Goal: Task Accomplishment & Management: Use online tool/utility

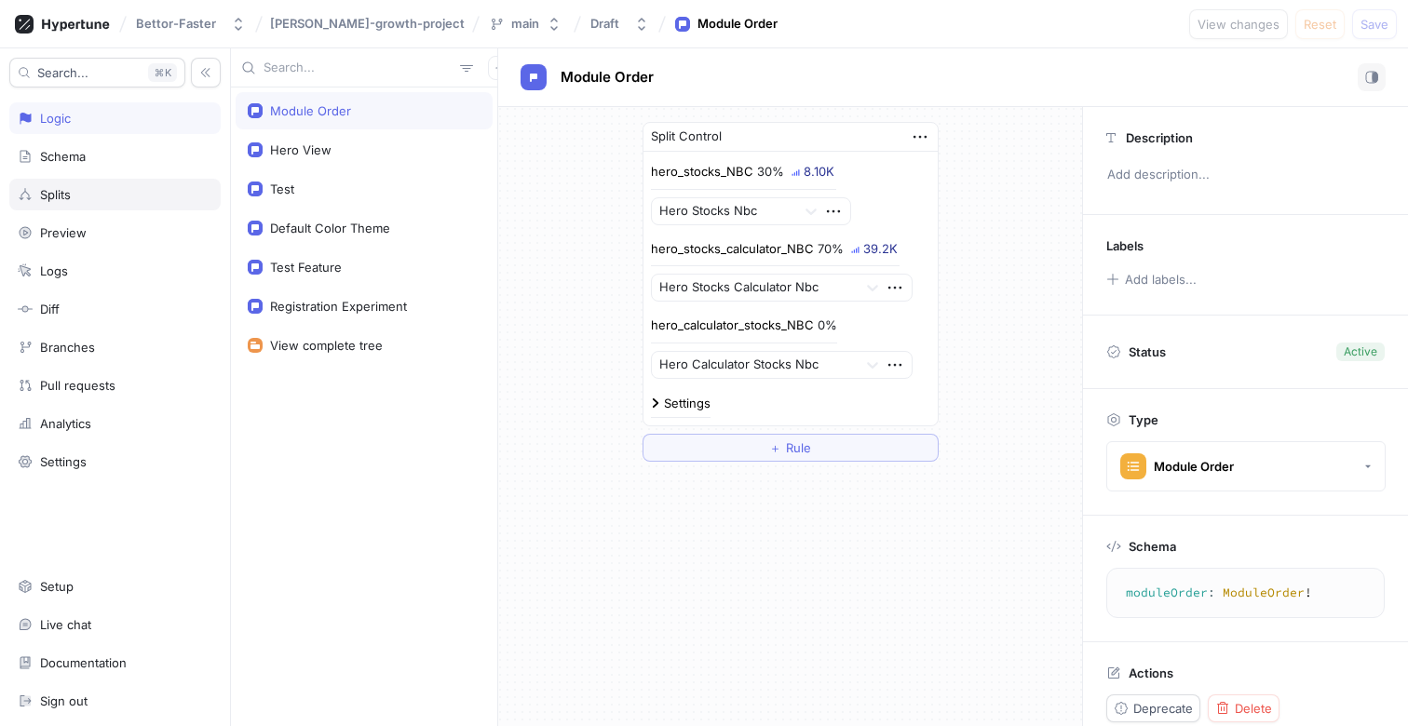
click at [146, 181] on div "Splits" at bounding box center [114, 195] width 211 height 32
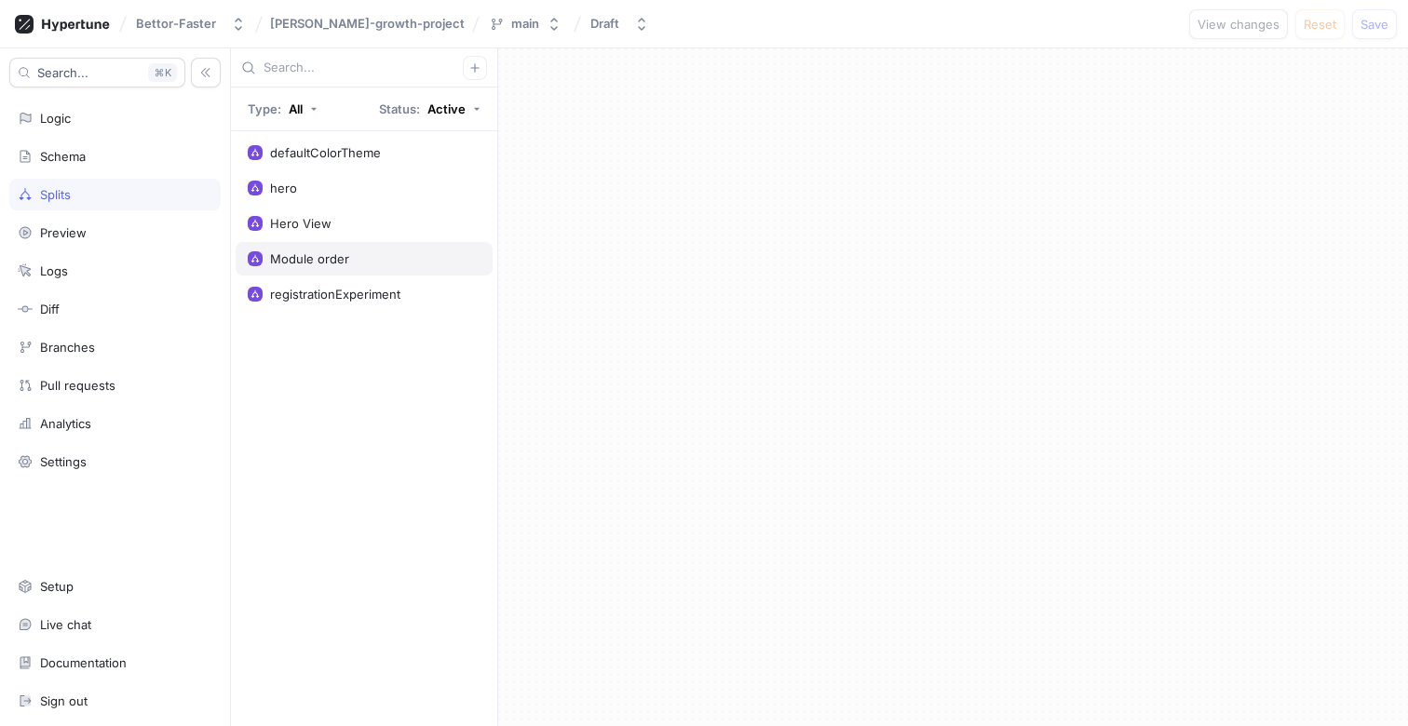
click at [295, 262] on div "Module order" at bounding box center [309, 258] width 79 height 15
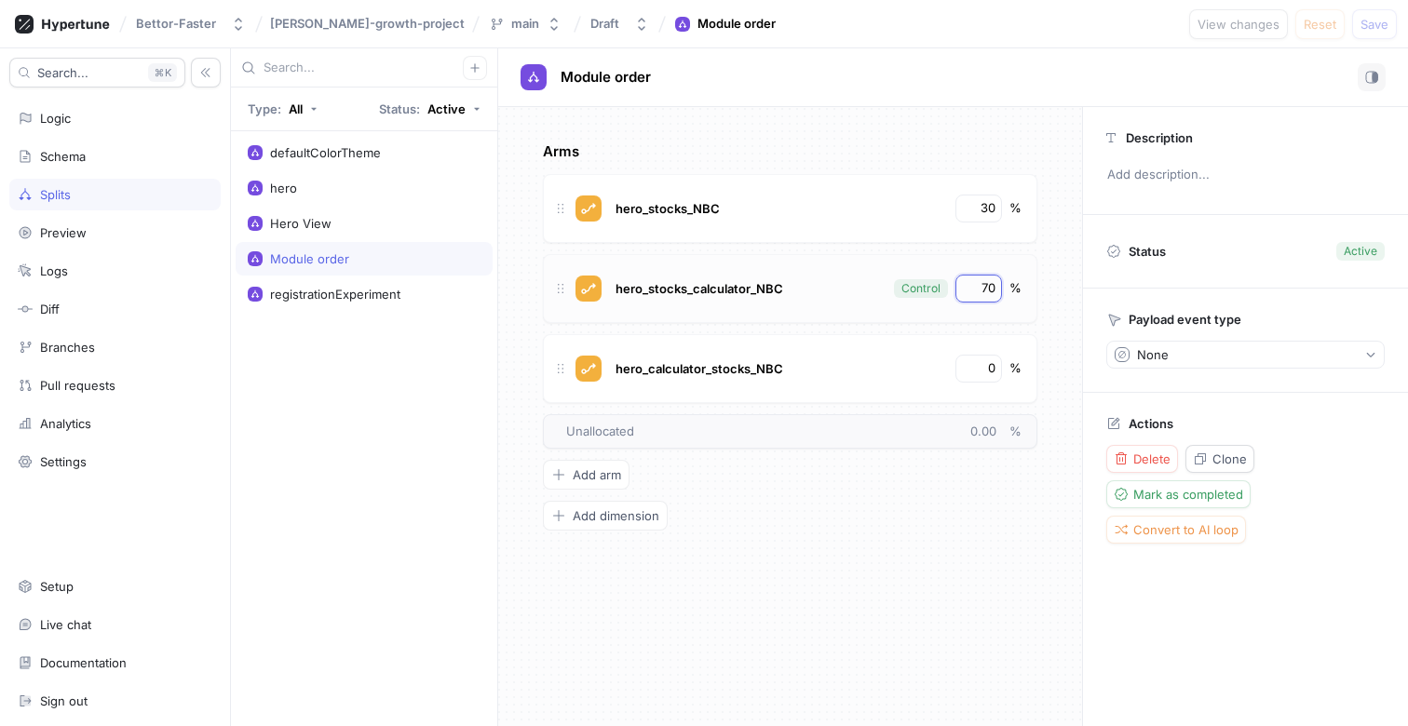
click at [975, 283] on input "70" at bounding box center [980, 288] width 32 height 19
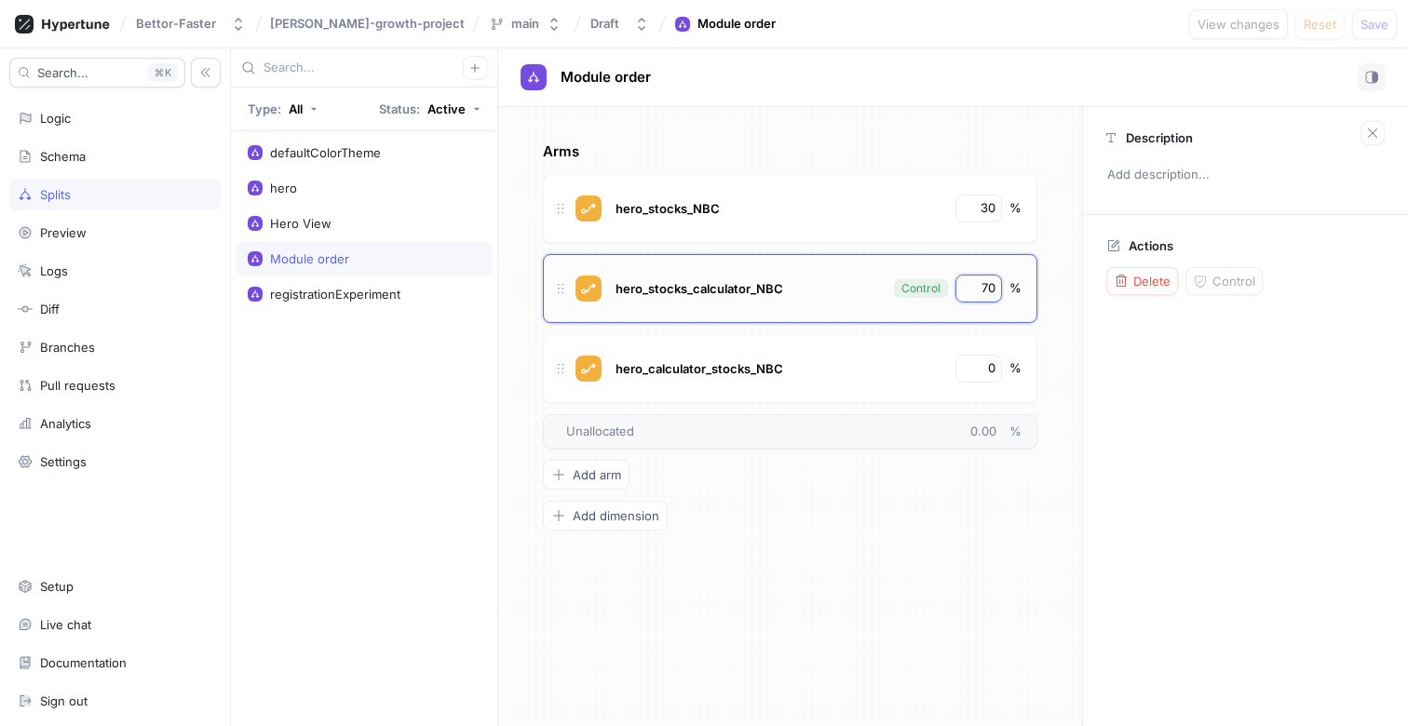
click at [975, 283] on input "70" at bounding box center [980, 288] width 32 height 19
type input "50"
click at [990, 203] on input "30" at bounding box center [980, 208] width 32 height 19
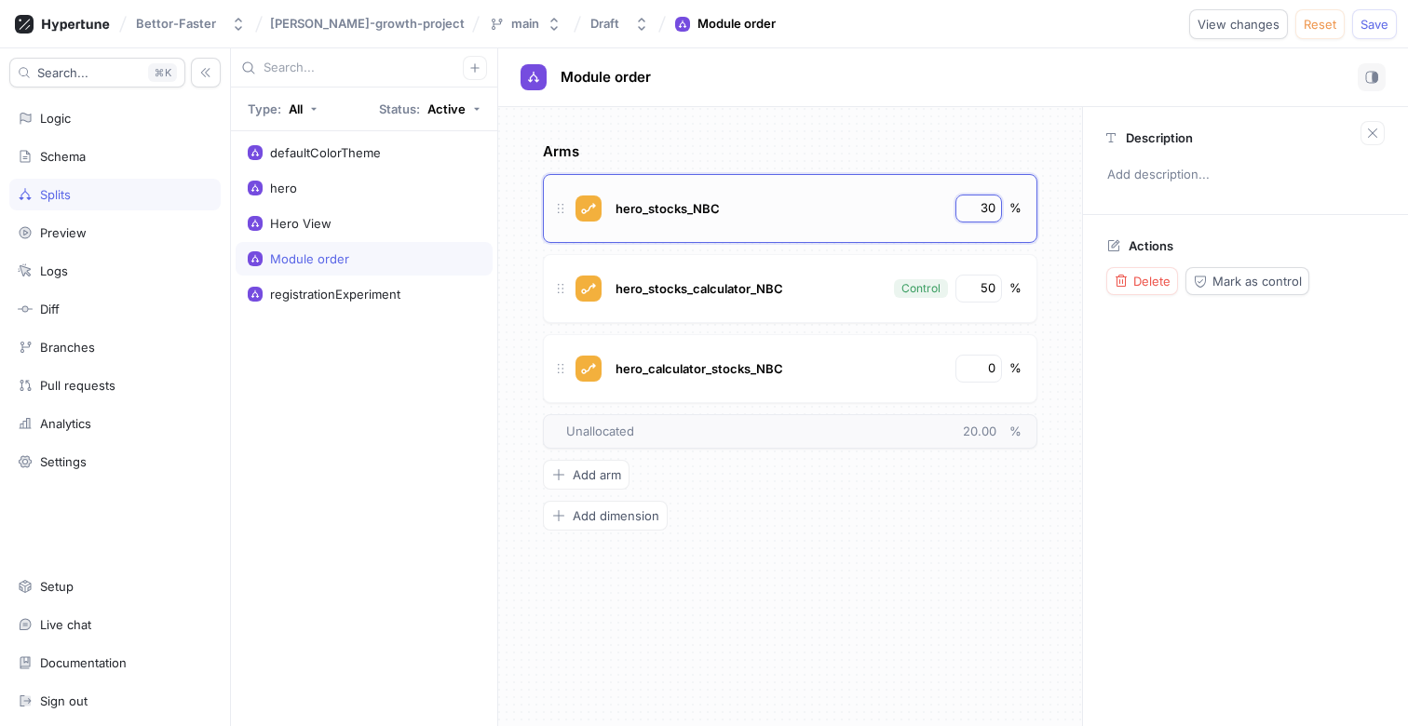
click at [990, 203] on input "30" at bounding box center [980, 208] width 32 height 19
type input "50"
click at [919, 576] on div "Arms hero_stocks_NBC 50 % hero_stocks_calculator_NBC Control 50 % hero_calculat…" at bounding box center [790, 416] width 584 height 619
click at [890, 209] on div "hero_stocks_NBC" at bounding box center [778, 209] width 335 height 28
click at [1253, 268] on button "Mark as control" at bounding box center [1247, 281] width 124 height 28
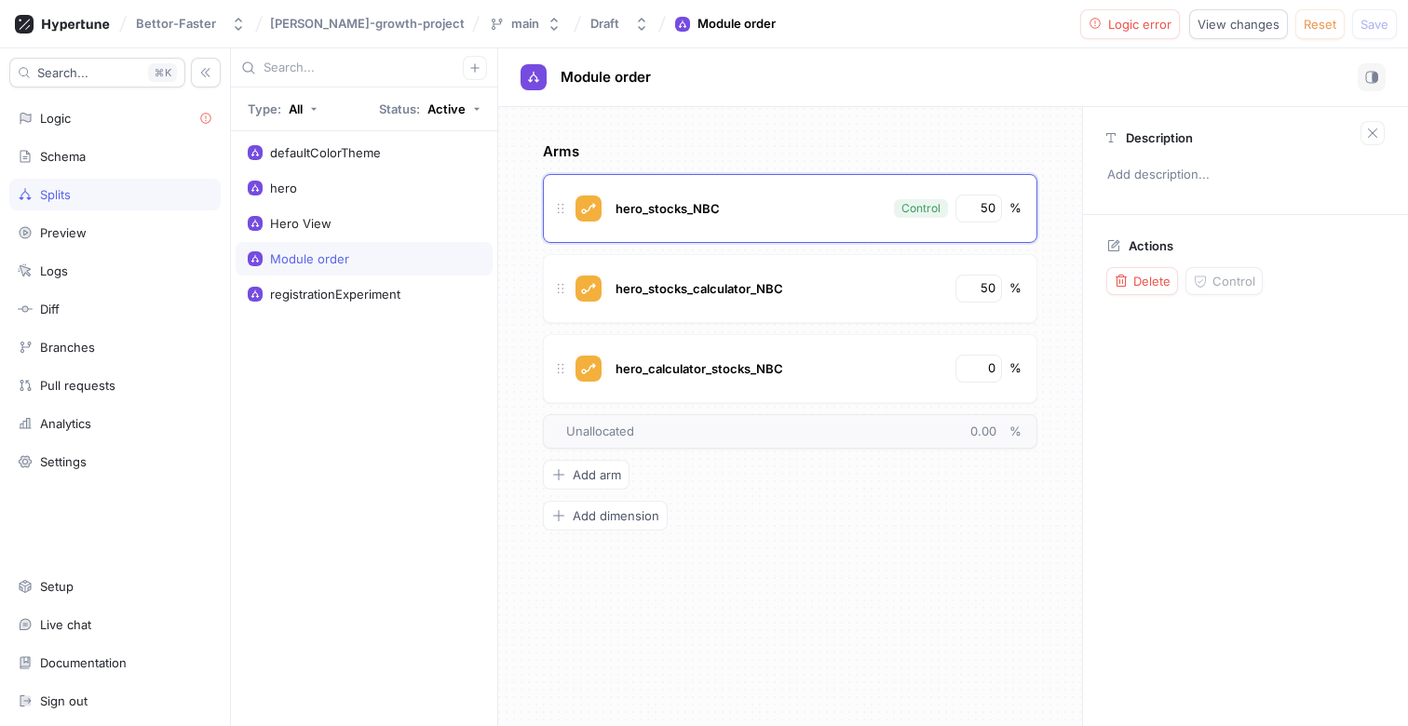
click at [855, 551] on div "Arms hero_stocks_NBC Control 50 % hero_stocks_calculator_NBC 50 % hero_calculat…" at bounding box center [790, 416] width 584 height 619
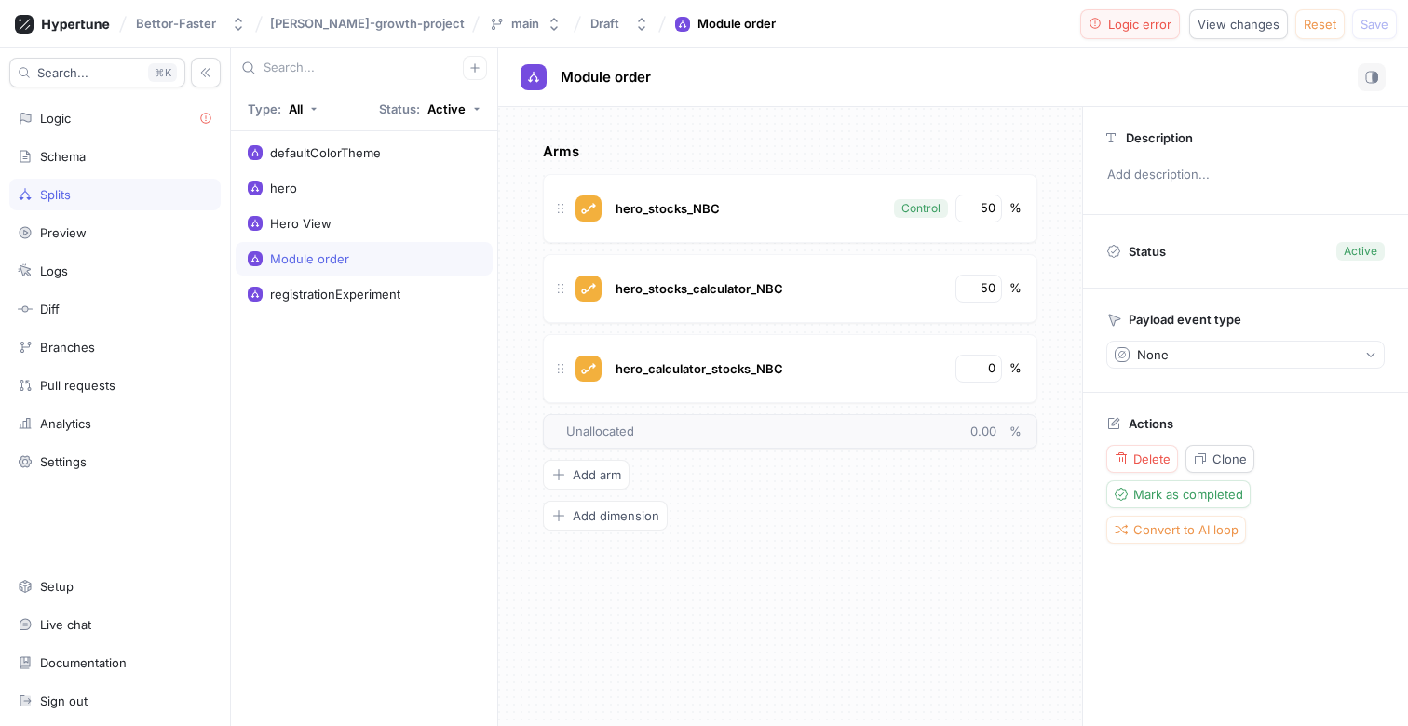
click at [1120, 25] on span "Logic error" at bounding box center [1139, 24] width 63 height 11
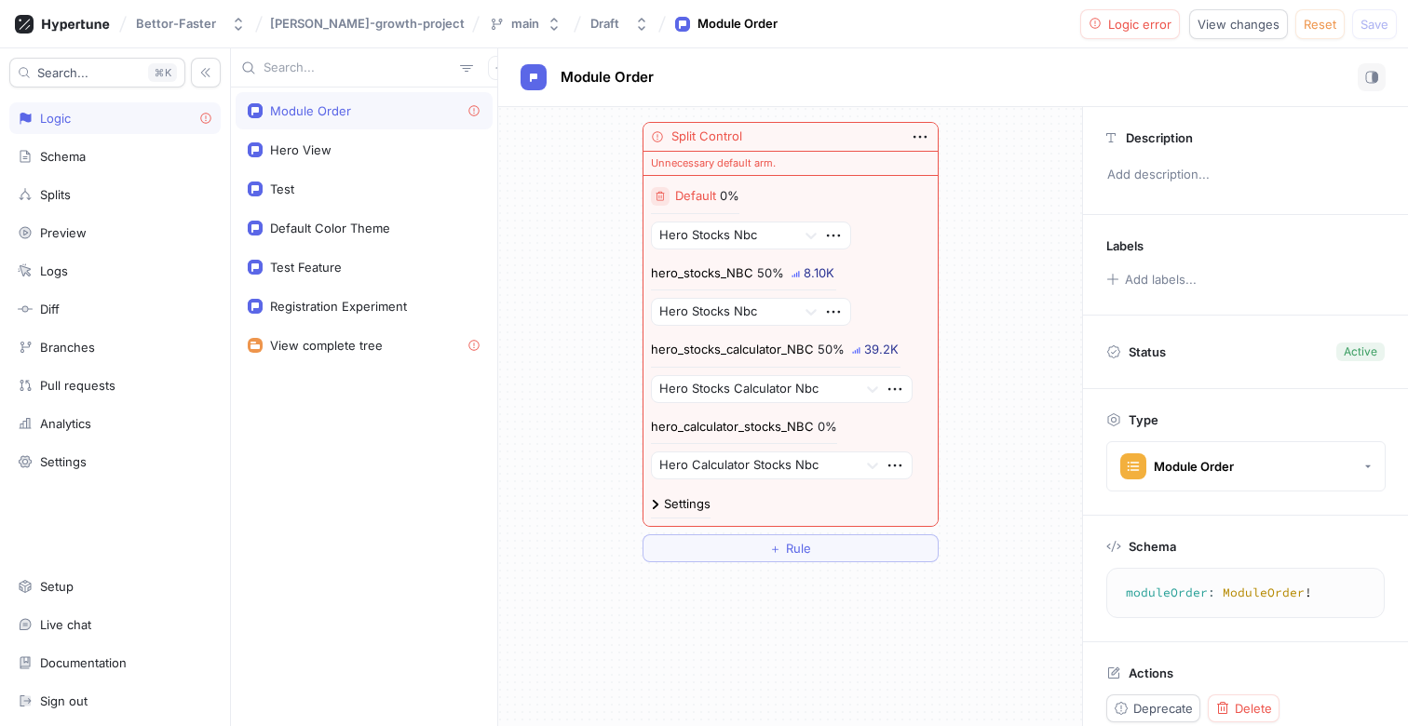
click at [659, 187] on button "button" at bounding box center [660, 196] width 19 height 19
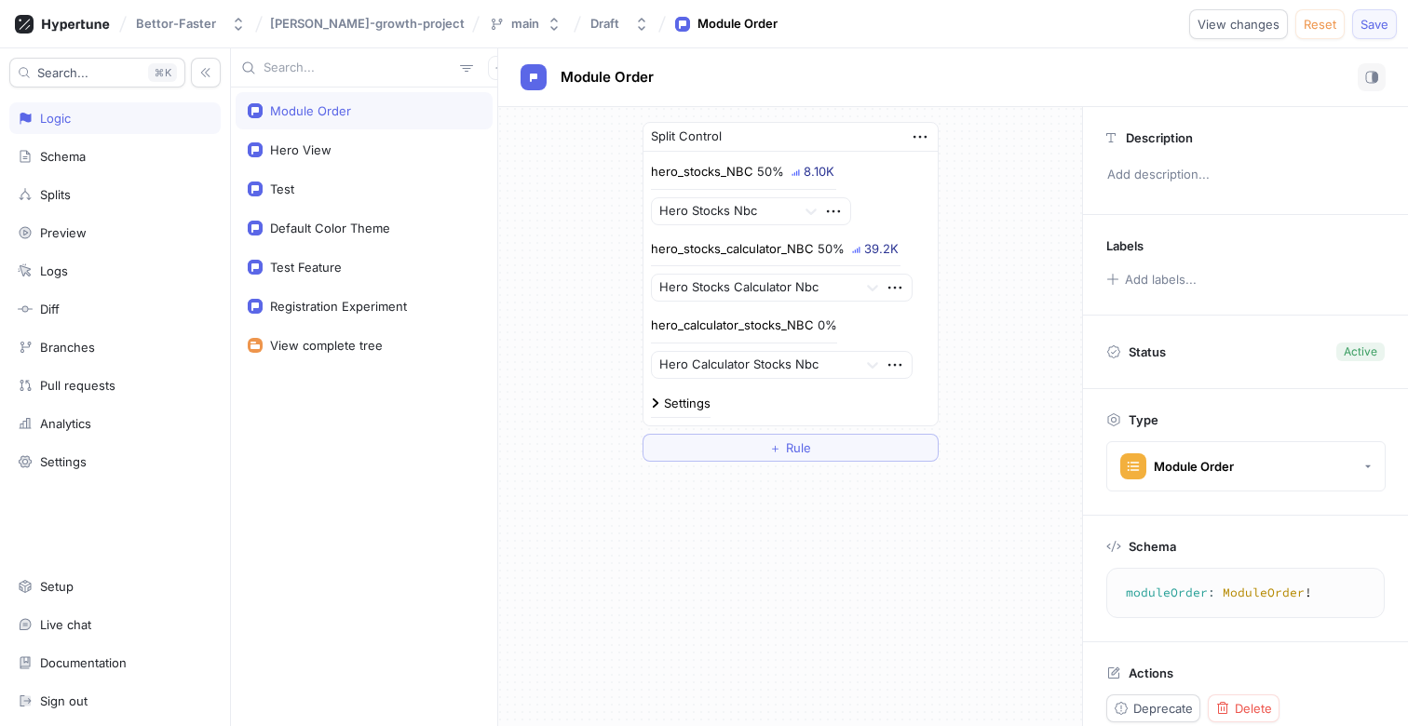
click at [1381, 25] on span "Save" at bounding box center [1374, 24] width 28 height 11
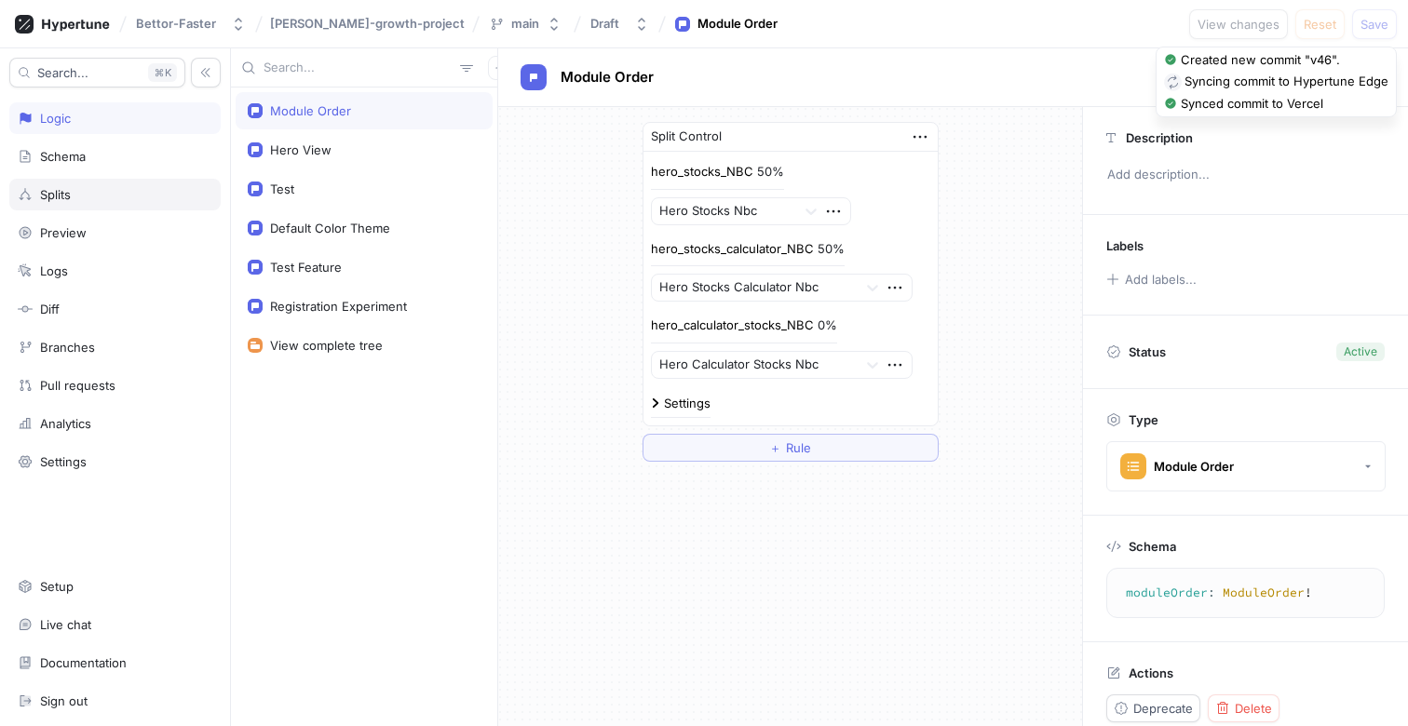
click at [66, 204] on div "Splits" at bounding box center [114, 195] width 211 height 32
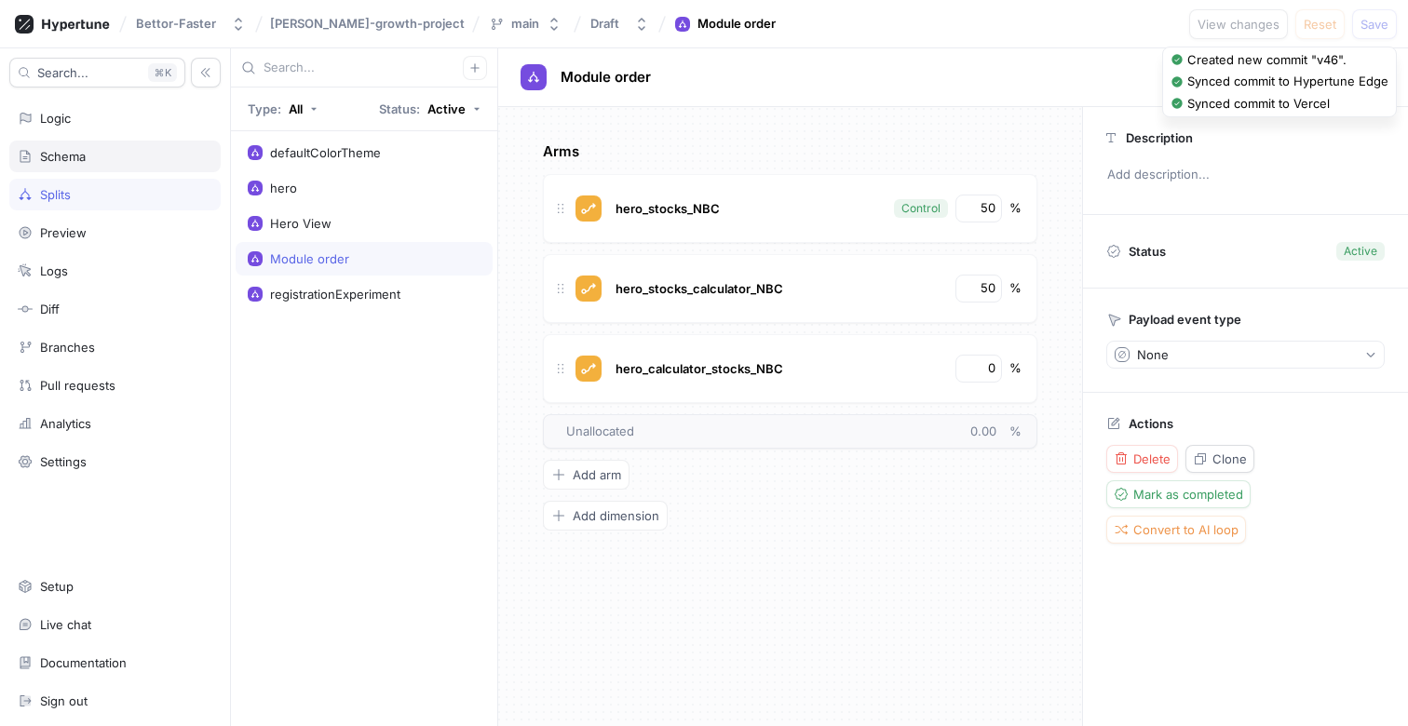
click at [131, 159] on div "Schema" at bounding box center [115, 156] width 195 height 15
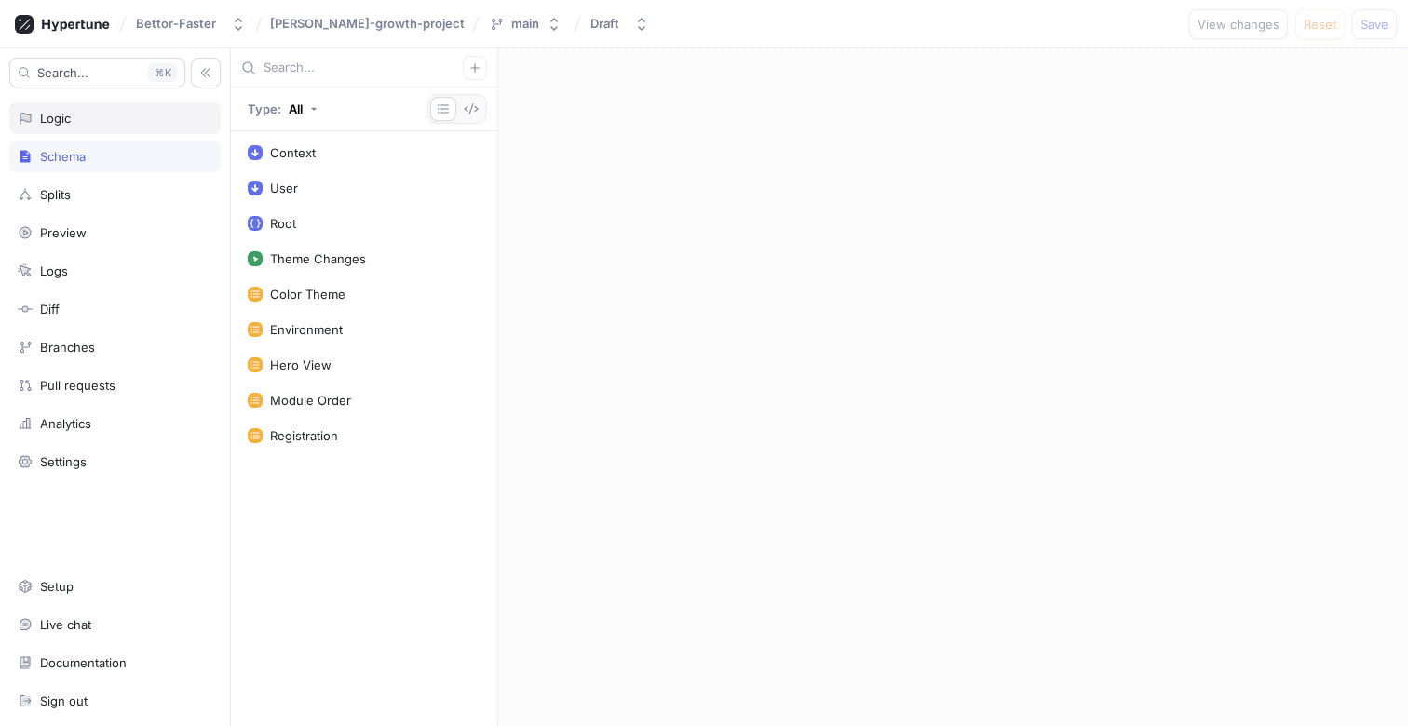
click at [73, 115] on div "Logic" at bounding box center [115, 118] width 195 height 15
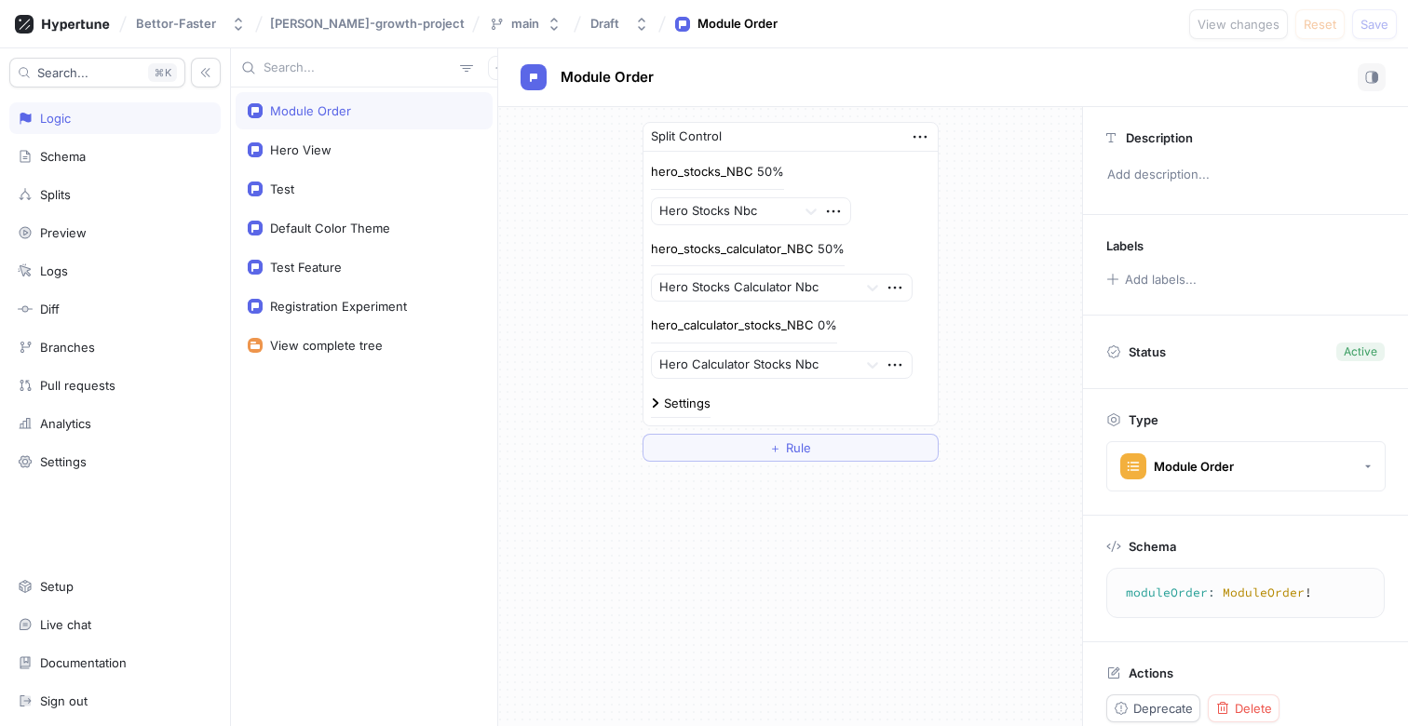
click at [354, 444] on div "Module Order Hero View Test Default Color Theme Test Feature Registration Exper…" at bounding box center [364, 407] width 266 height 639
click at [100, 166] on div "Schema" at bounding box center [114, 157] width 211 height 32
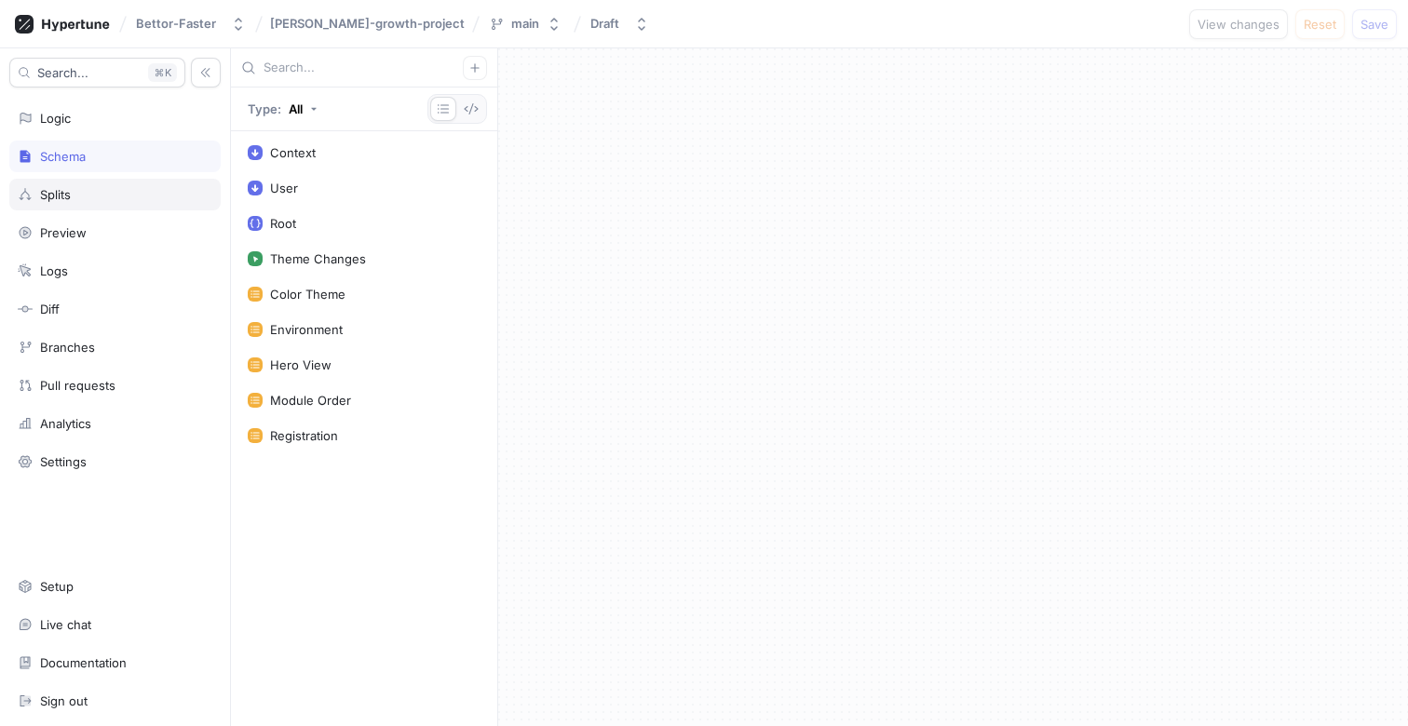
click at [75, 196] on div "Splits" at bounding box center [115, 194] width 195 height 15
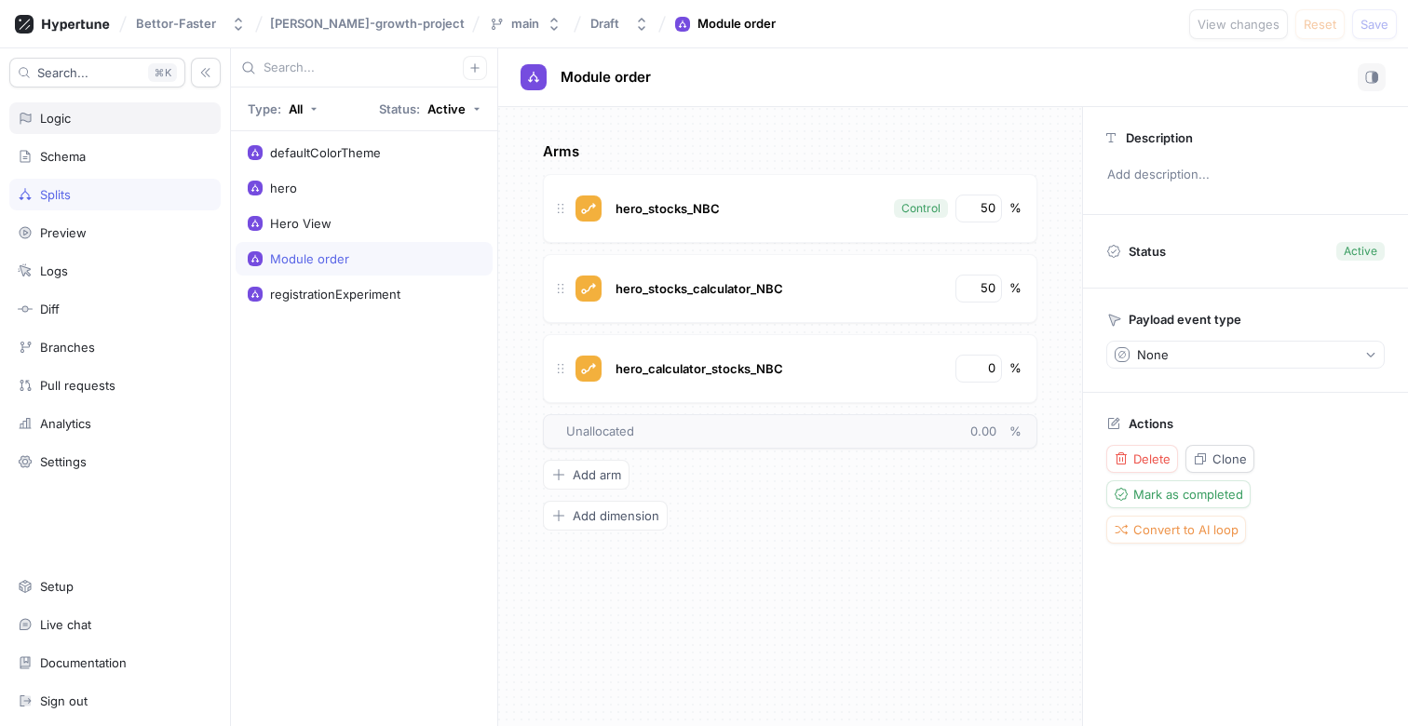
click at [114, 111] on div "Logic" at bounding box center [115, 118] width 195 height 15
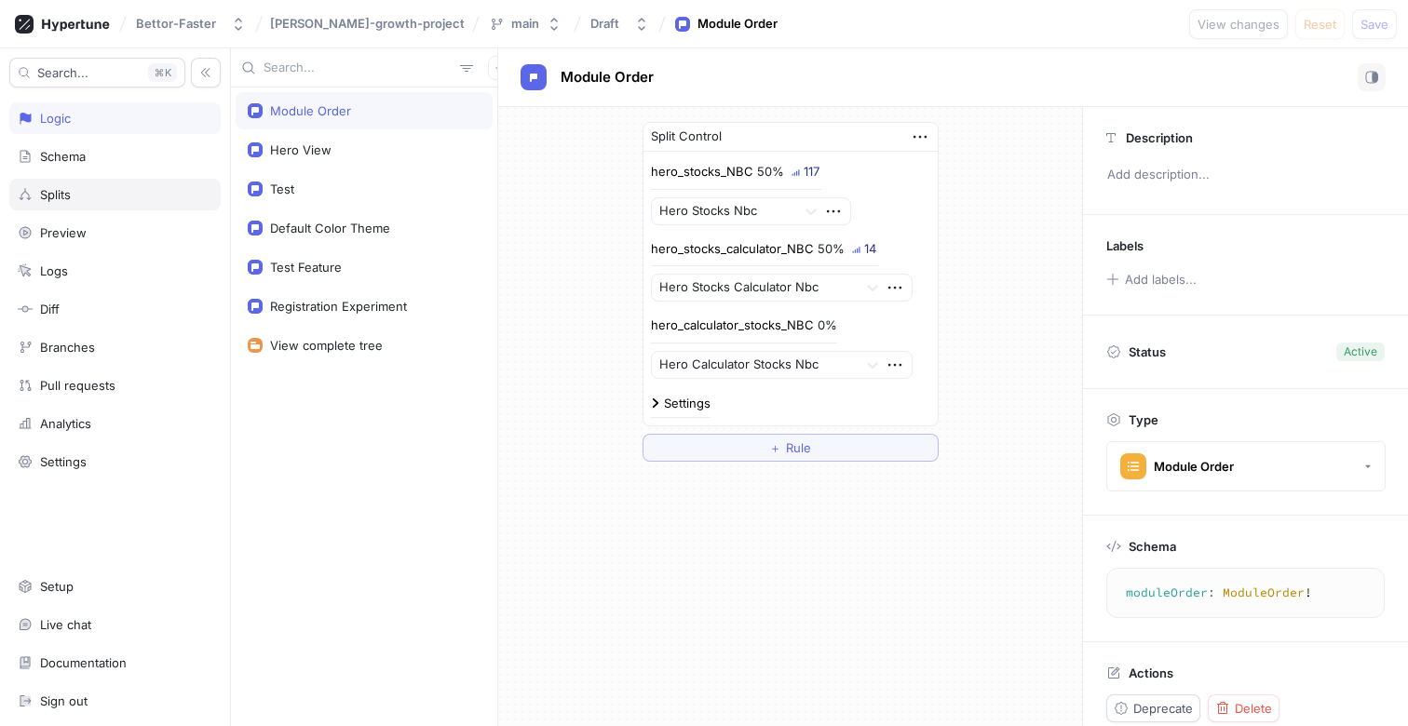
click at [114, 198] on div "Splits" at bounding box center [115, 194] width 195 height 15
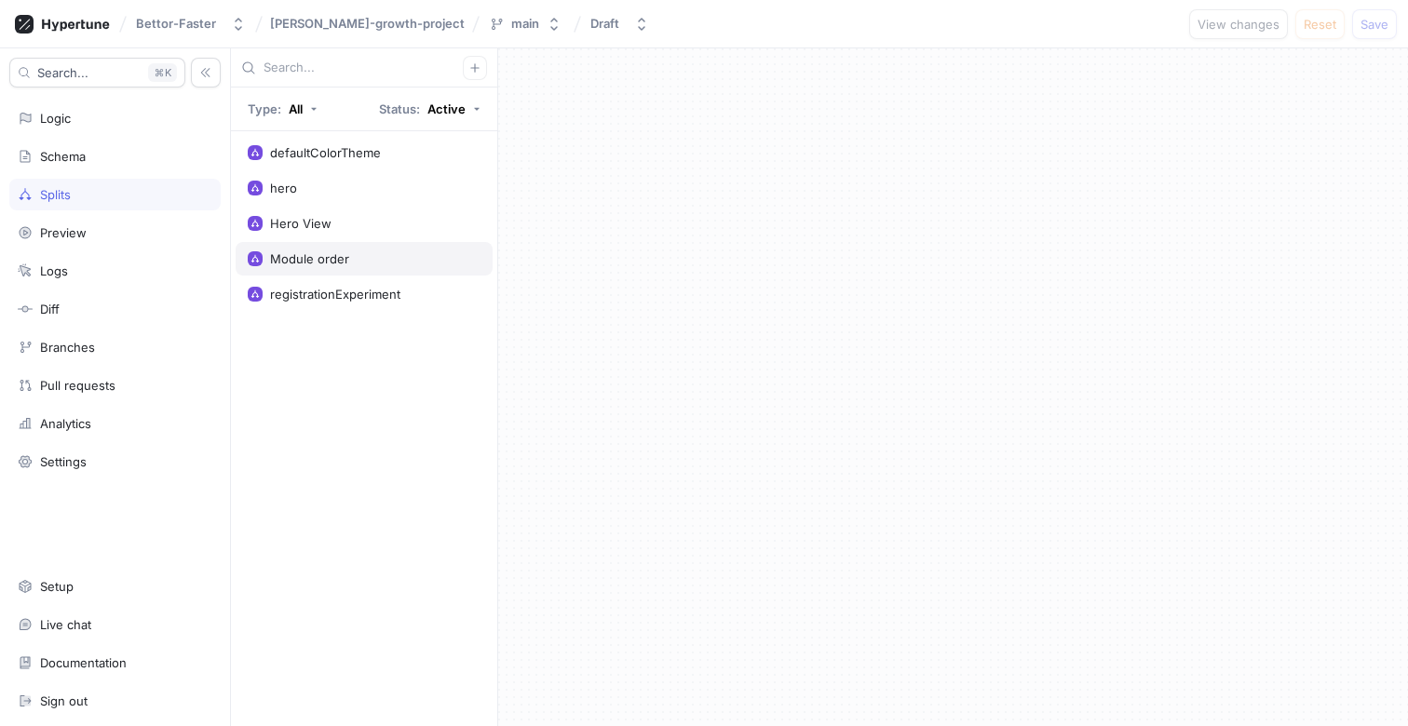
click at [401, 251] on div "Module order" at bounding box center [364, 258] width 233 height 15
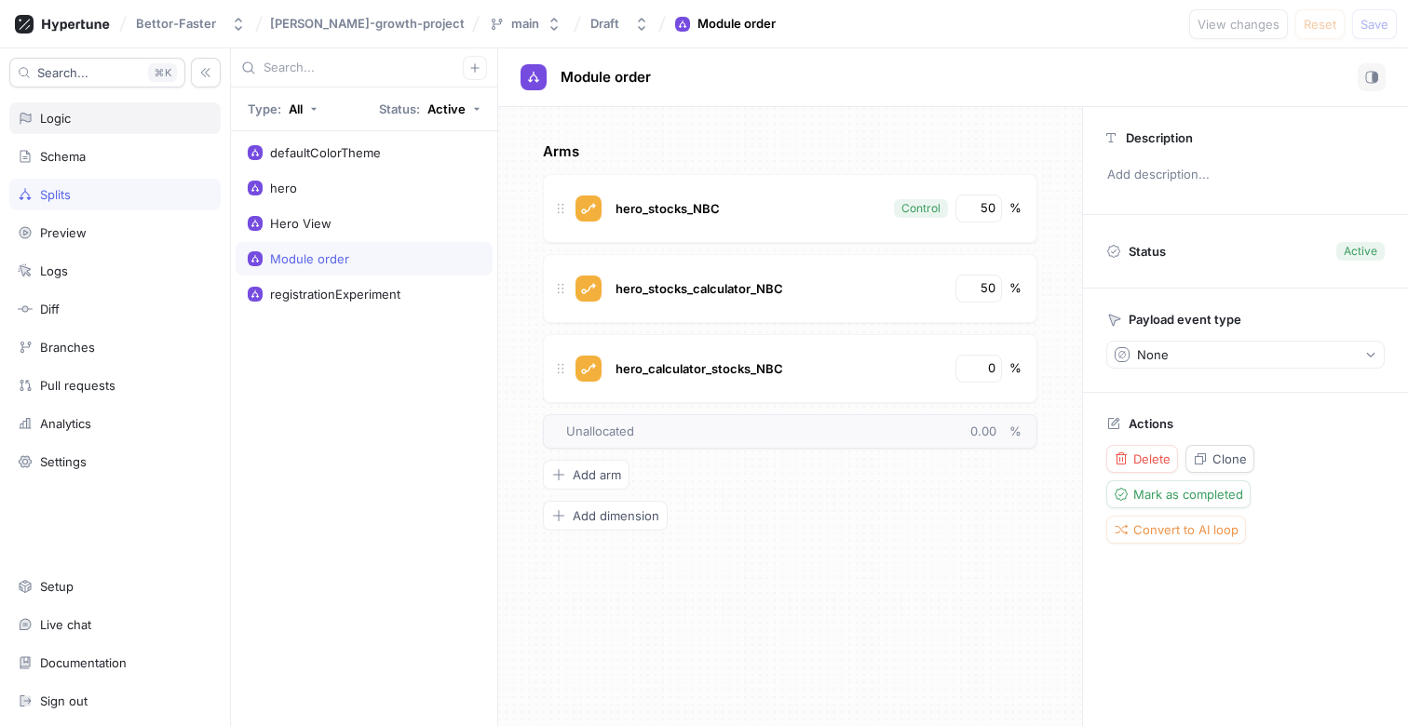
click at [92, 131] on div "Logic" at bounding box center [114, 118] width 211 height 32
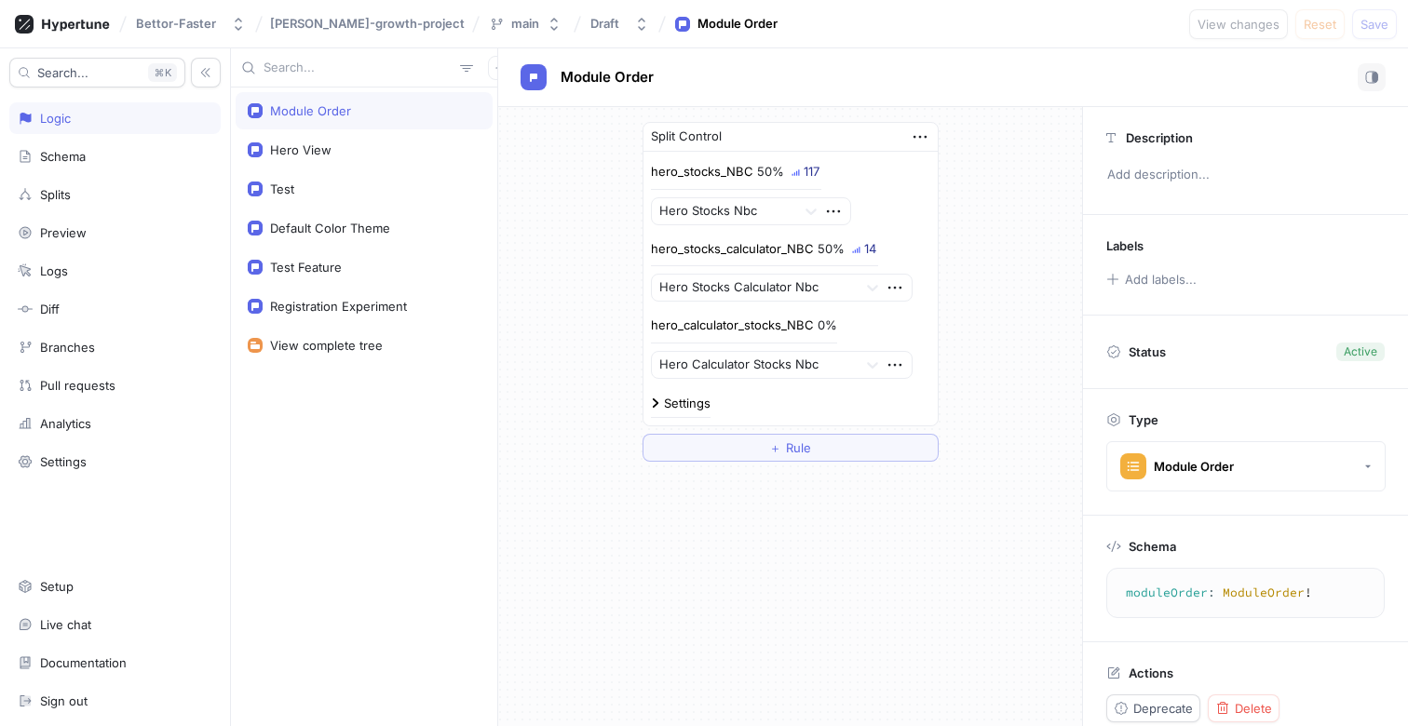
click at [543, 409] on div "Split Control hero_stocks_NBC 50% 117 Hero Stocks Nbc hero_stocks_calculator_NB…" at bounding box center [790, 292] width 584 height 370
click at [574, 295] on div "Split Control hero_stocks_NBC 50% 118 Hero Stocks Nbc hero_stocks_calculator_NB…" at bounding box center [790, 292] width 584 height 370
